Goal: Find specific page/section: Find specific page/section

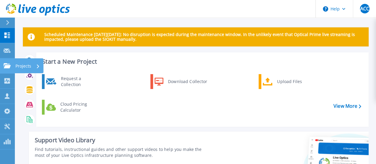
click at [9, 65] on icon at bounding box center [7, 65] width 7 height 5
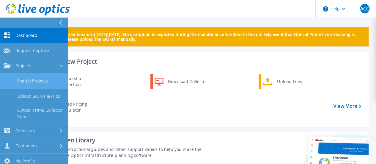
click at [23, 79] on link "Search Projects" at bounding box center [34, 80] width 68 height 15
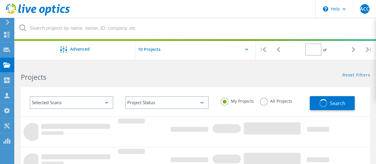
type input "1"
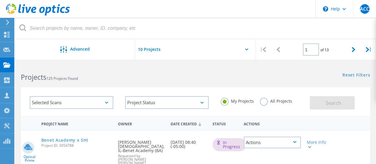
scroll to position [36, 0]
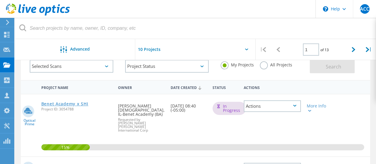
click at [81, 103] on link "Benet Academy x SHI" at bounding box center [64, 104] width 47 height 4
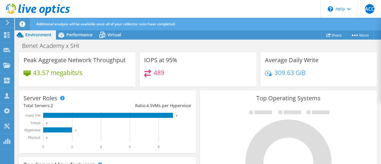
scroll to position [37, 0]
